Goal: Task Accomplishment & Management: Use online tool/utility

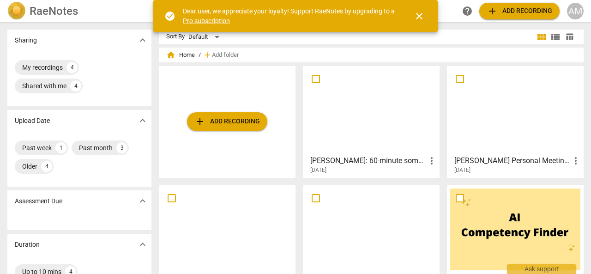
click at [354, 161] on h3 "[PERSON_NAME]: 60-minute somatic coaching session" at bounding box center [368, 160] width 116 height 11
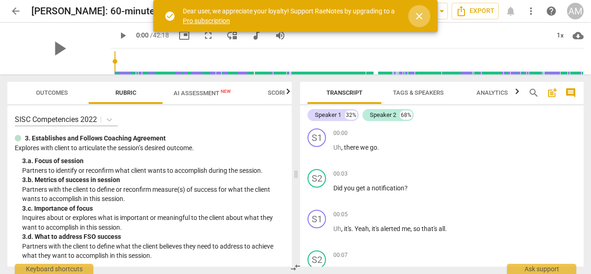
click at [422, 16] on span "close" at bounding box center [419, 16] width 11 height 11
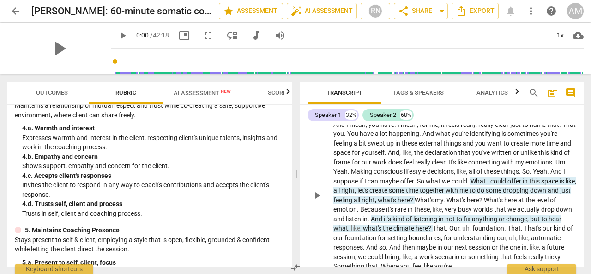
scroll to position [1301, 0]
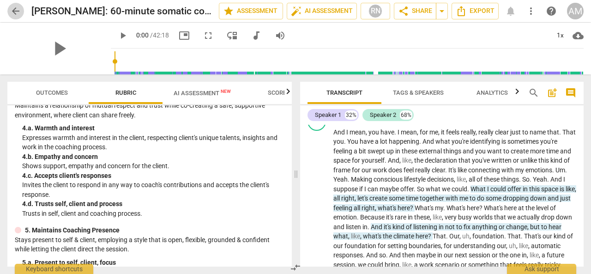
click at [15, 7] on span "arrow_back" at bounding box center [15, 11] width 11 height 11
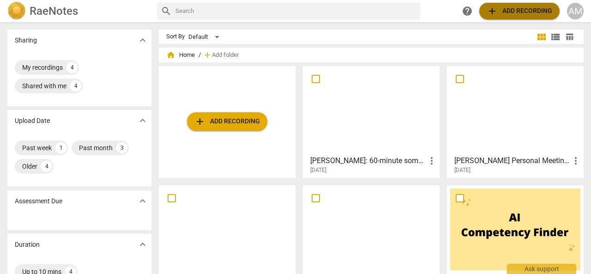
click at [504, 9] on span "add Add recording" at bounding box center [520, 11] width 66 height 11
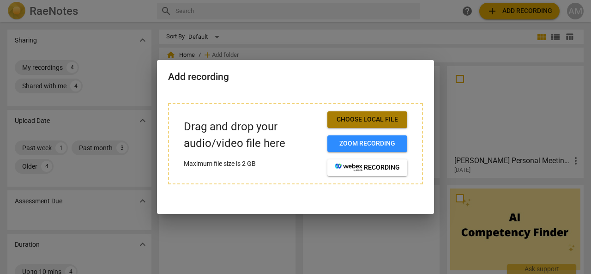
click at [364, 119] on span "Choose local file" at bounding box center [367, 119] width 65 height 9
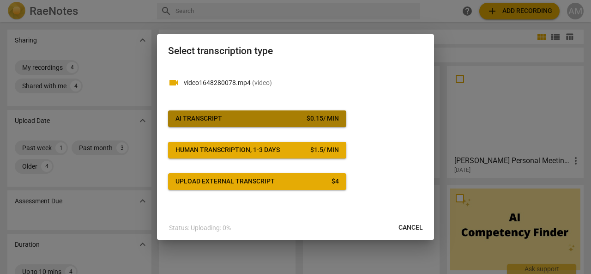
click at [307, 120] on div "$ 0.15 / min" at bounding box center [323, 118] width 32 height 9
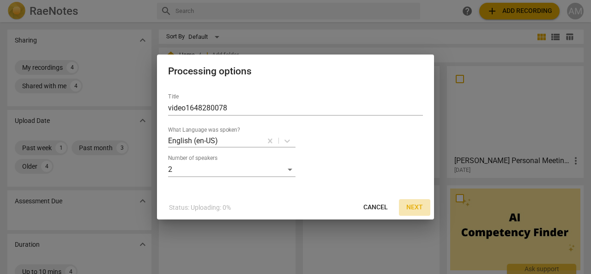
click at [413, 205] on span "Next" at bounding box center [414, 207] width 17 height 9
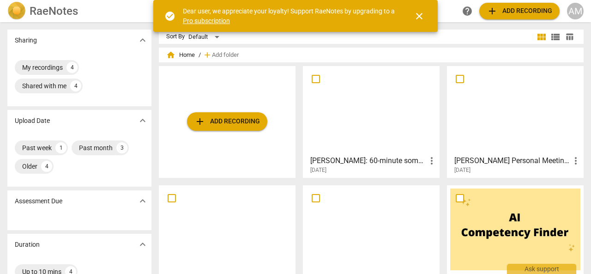
click at [351, 158] on h3 "[PERSON_NAME]: 60-minute somatic coaching session" at bounding box center [368, 160] width 116 height 11
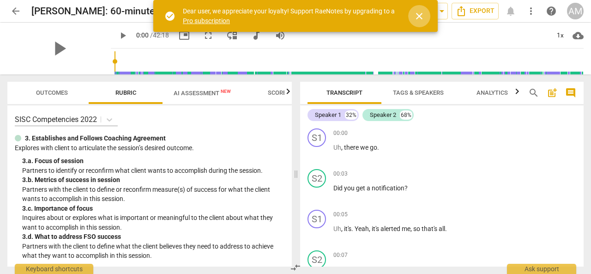
click at [419, 16] on span "close" at bounding box center [419, 16] width 11 height 11
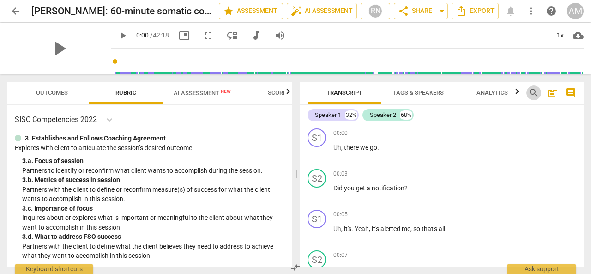
click at [534, 91] on span "search" at bounding box center [533, 92] width 11 height 11
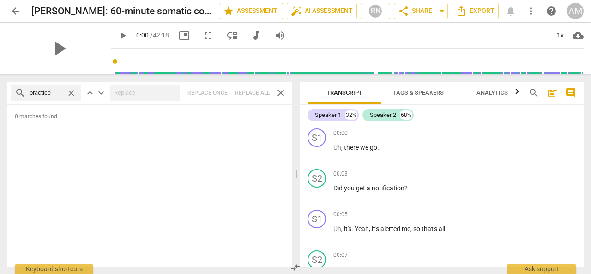
type input "practice"
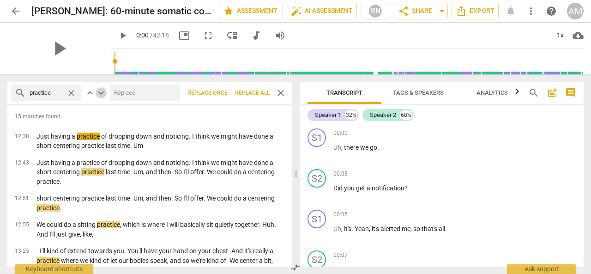
click at [101, 91] on span "keyboard_arrow_down" at bounding box center [101, 92] width 11 height 11
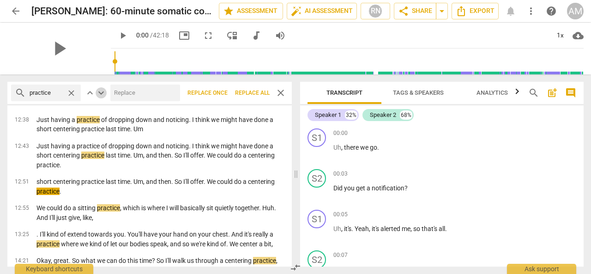
click at [101, 91] on span "keyboard_arrow_down" at bounding box center [101, 92] width 11 height 11
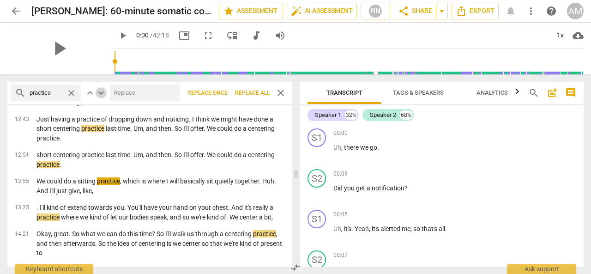
click at [101, 91] on span "keyboard_arrow_down" at bounding box center [101, 92] width 11 height 11
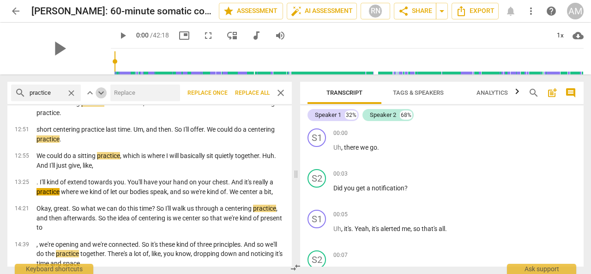
click at [101, 91] on span "keyboard_arrow_down" at bounding box center [101, 92] width 11 height 11
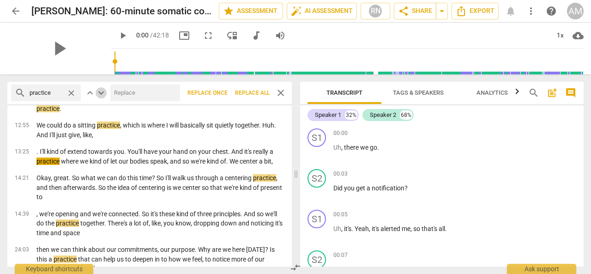
click at [101, 91] on span "keyboard_arrow_down" at bounding box center [101, 92] width 11 height 11
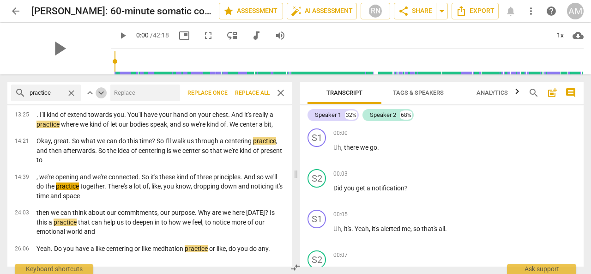
click at [101, 91] on span "keyboard_arrow_down" at bounding box center [101, 92] width 11 height 11
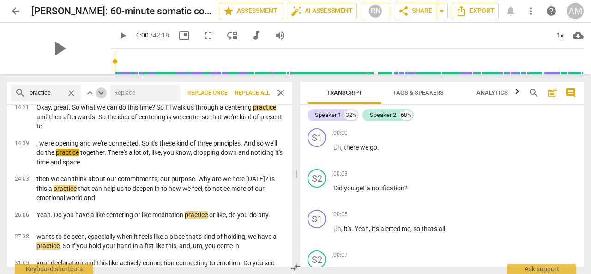
click at [101, 91] on span "keyboard_arrow_down" at bounding box center [101, 92] width 11 height 11
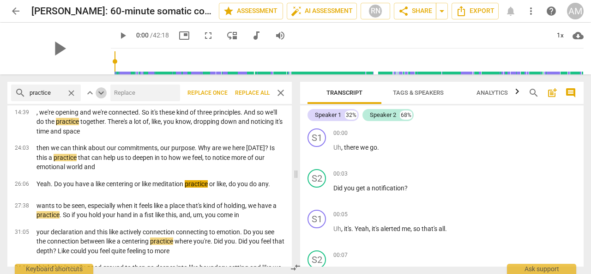
click at [101, 91] on span "keyboard_arrow_down" at bounding box center [101, 92] width 11 height 11
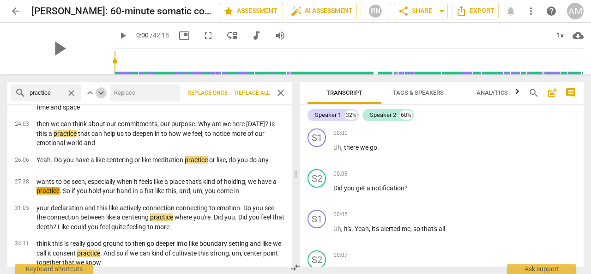
click at [101, 91] on span "keyboard_arrow_down" at bounding box center [101, 92] width 11 height 11
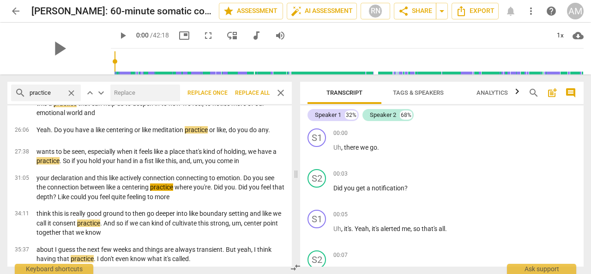
scroll to position [256, 0]
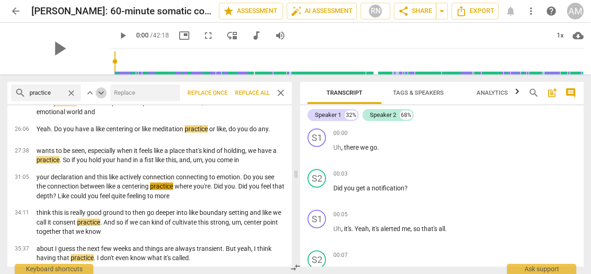
click at [101, 91] on span "keyboard_arrow_down" at bounding box center [101, 92] width 11 height 11
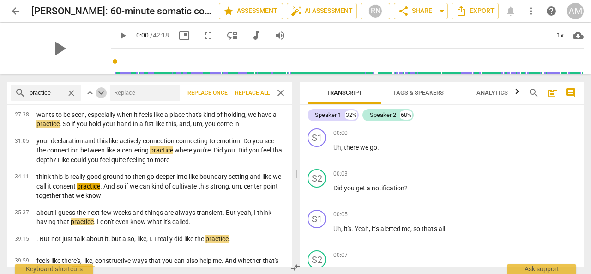
click at [101, 91] on span "keyboard_arrow_down" at bounding box center [101, 92] width 11 height 11
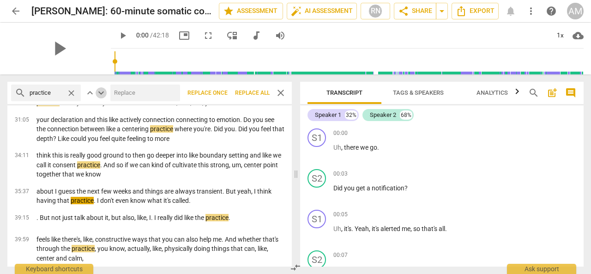
click at [101, 91] on span "keyboard_arrow_down" at bounding box center [101, 92] width 11 height 11
click at [14, 13] on span "arrow_back" at bounding box center [15, 11] width 11 height 11
